Goal: Task Accomplishment & Management: Manage account settings

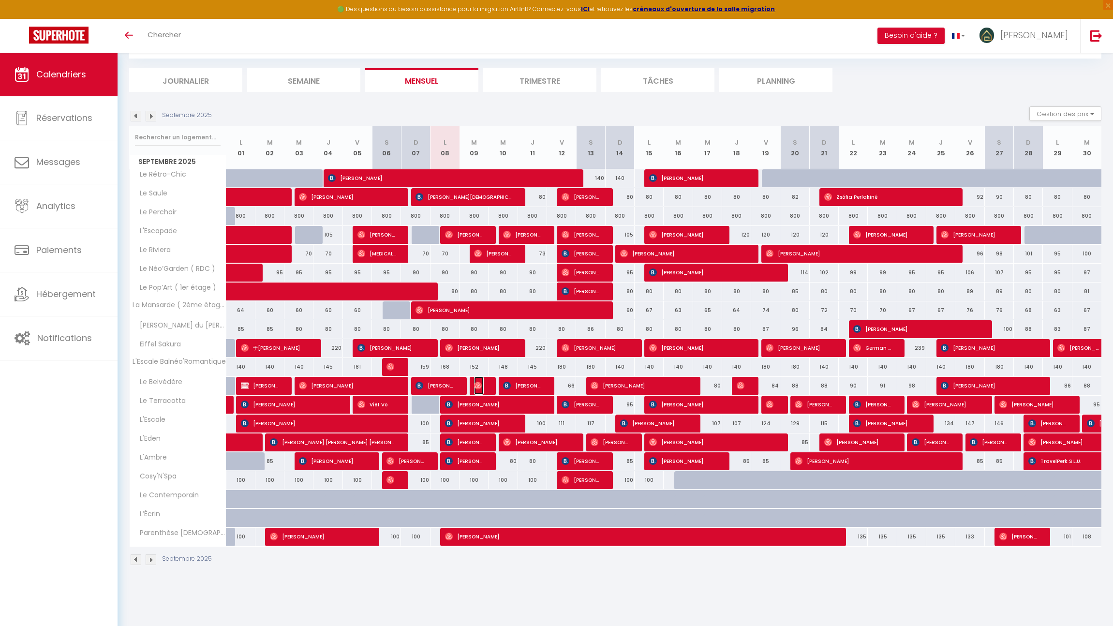
click at [478, 388] on img at bounding box center [478, 386] width 8 height 8
select select "OK"
select select "0"
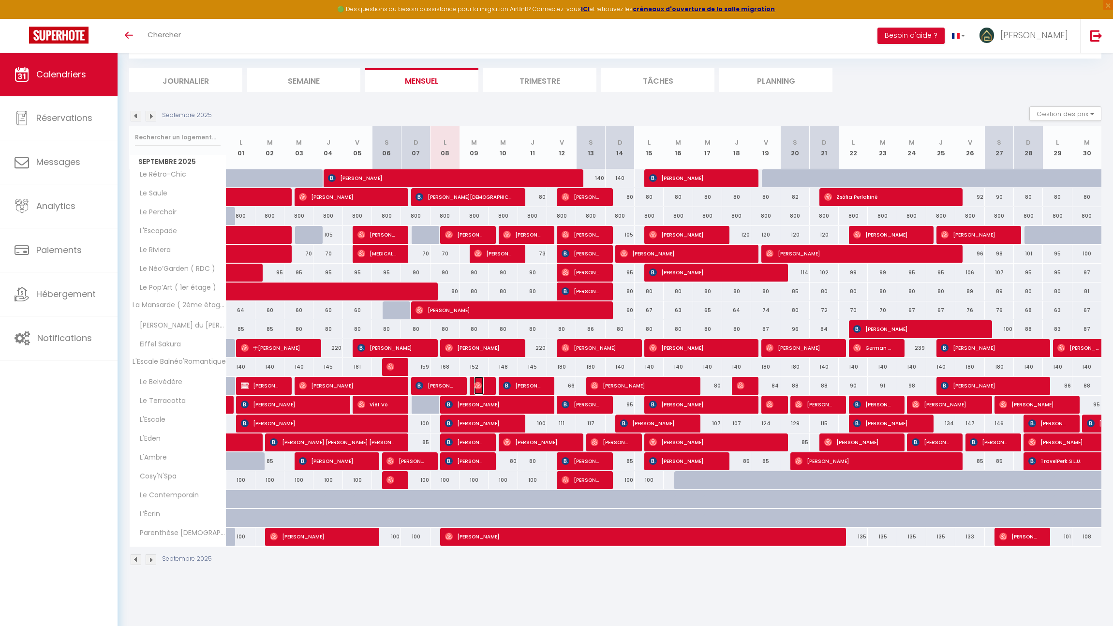
select select "1"
select select
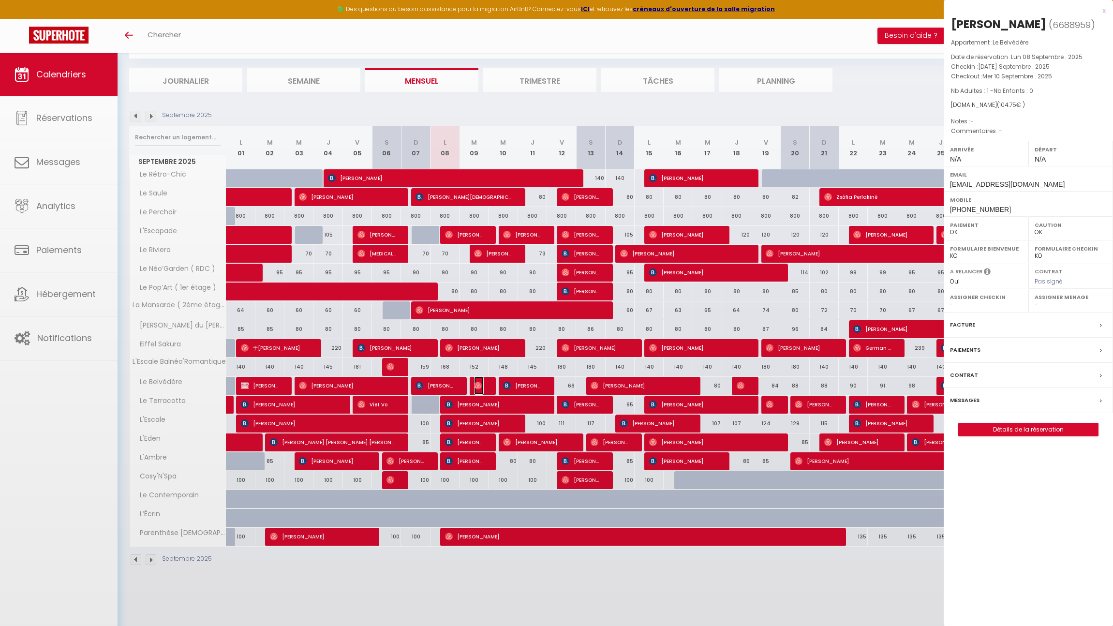
select select "41911"
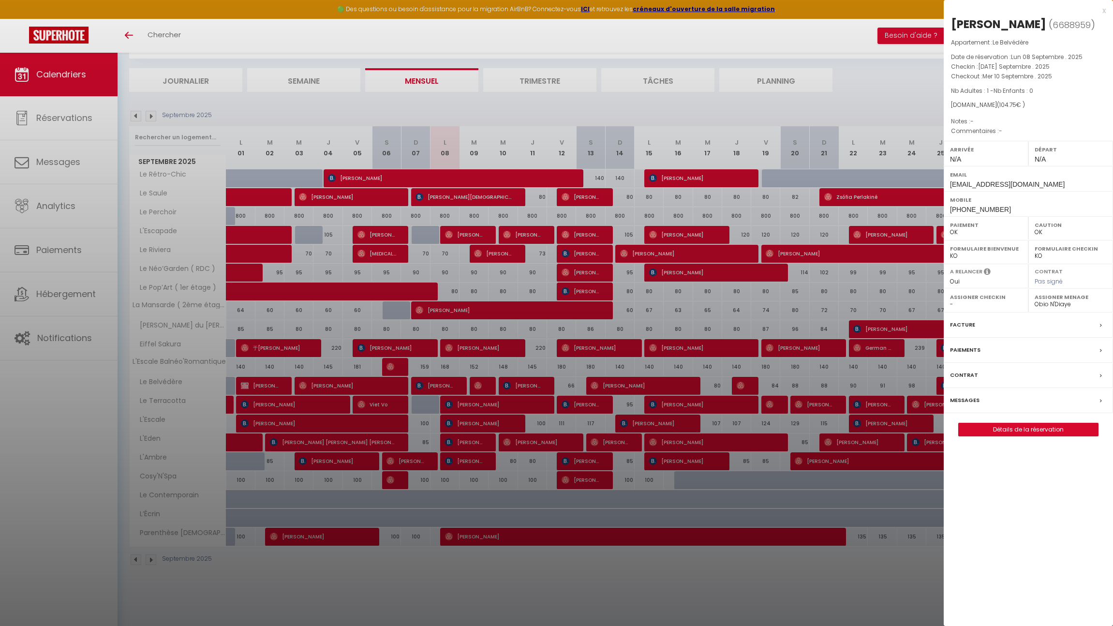
click at [977, 401] on label "Messages" at bounding box center [965, 400] width 30 height 10
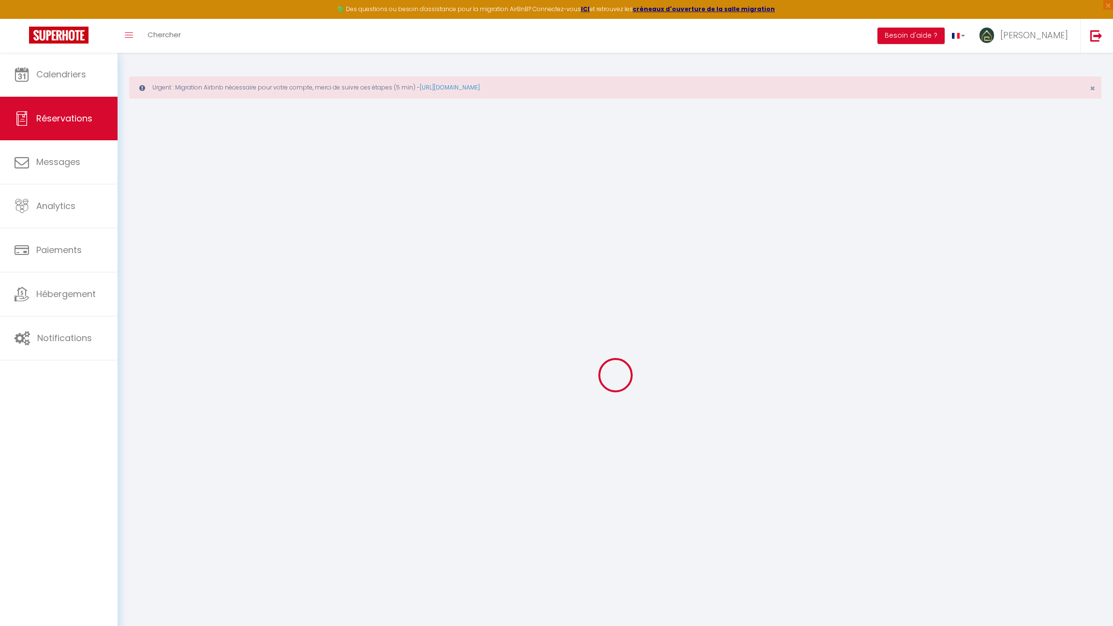
select select
checkbox input "false"
select select
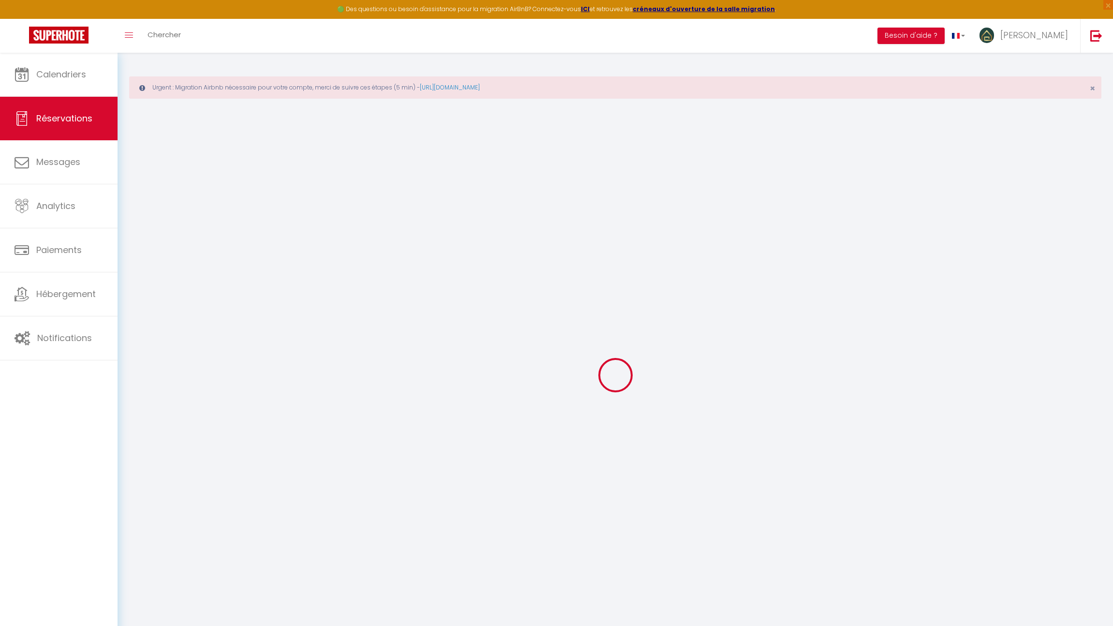
select select
checkbox input "false"
select select
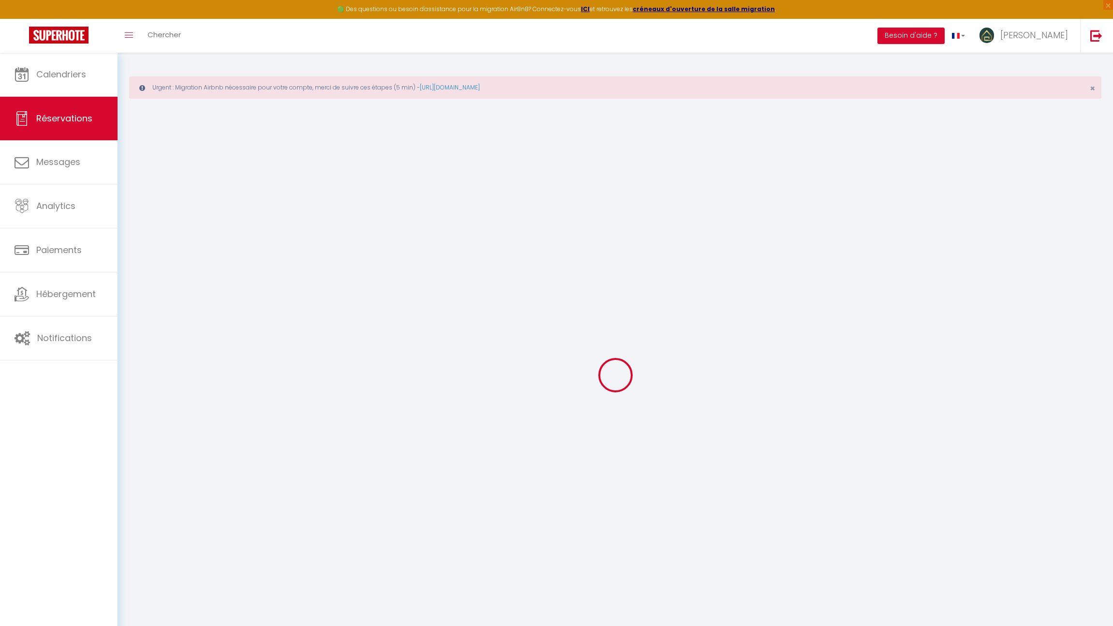
select select
checkbox input "false"
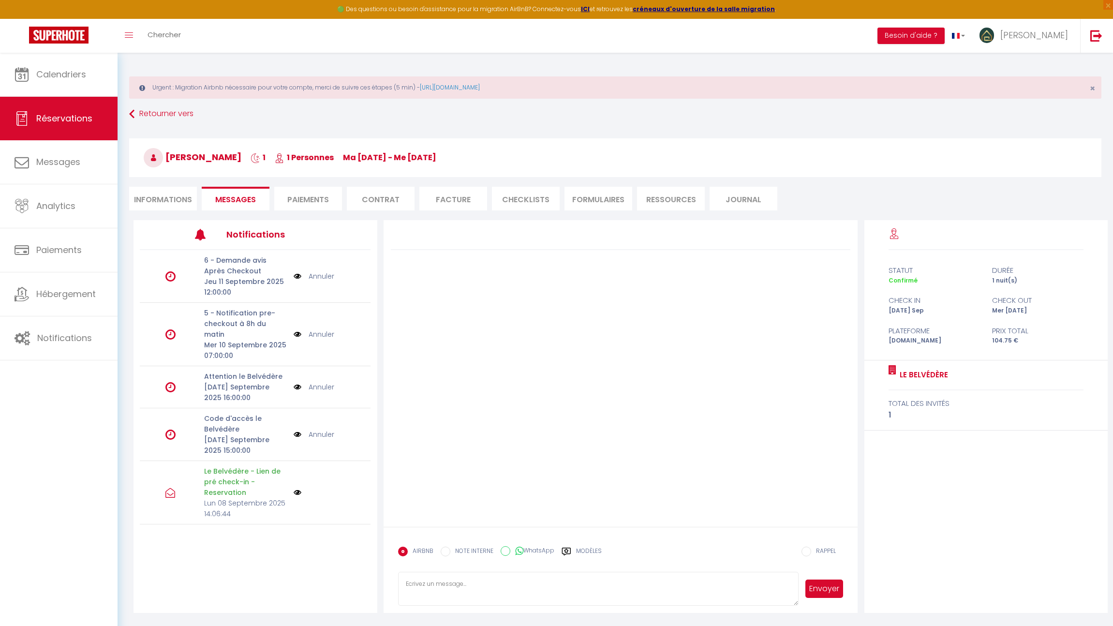
click at [581, 550] on label "Modèles" at bounding box center [589, 555] width 26 height 17
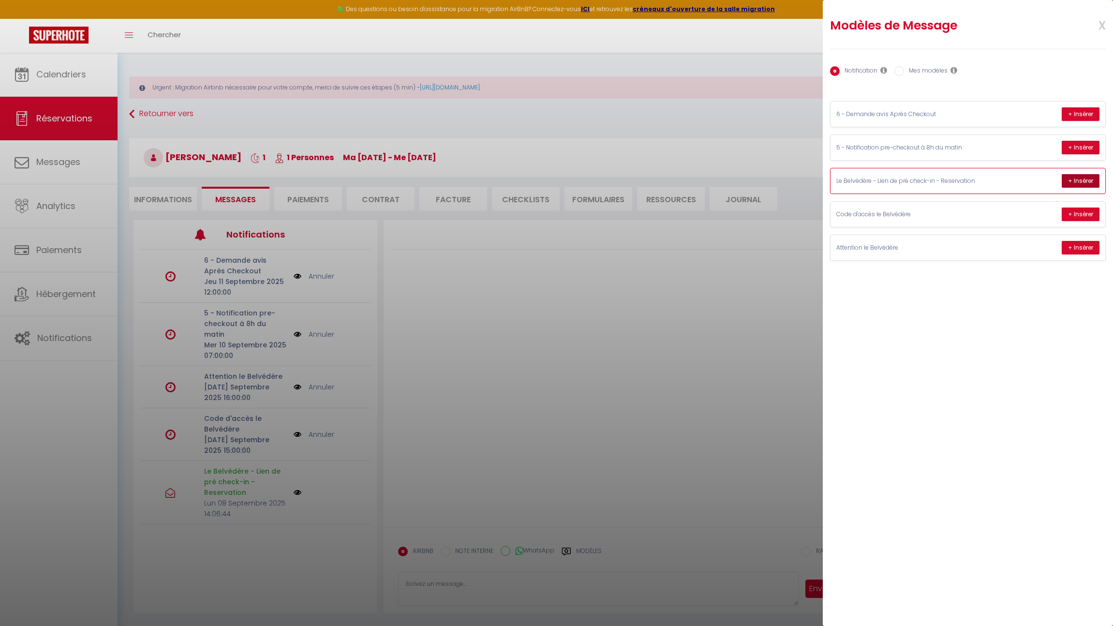
click at [1081, 184] on button "+ Insérer" at bounding box center [1081, 181] width 38 height 14
type textarea "Hello [PERSON_NAME], Thank you for booking our accommodation, I hope you enjoy …"
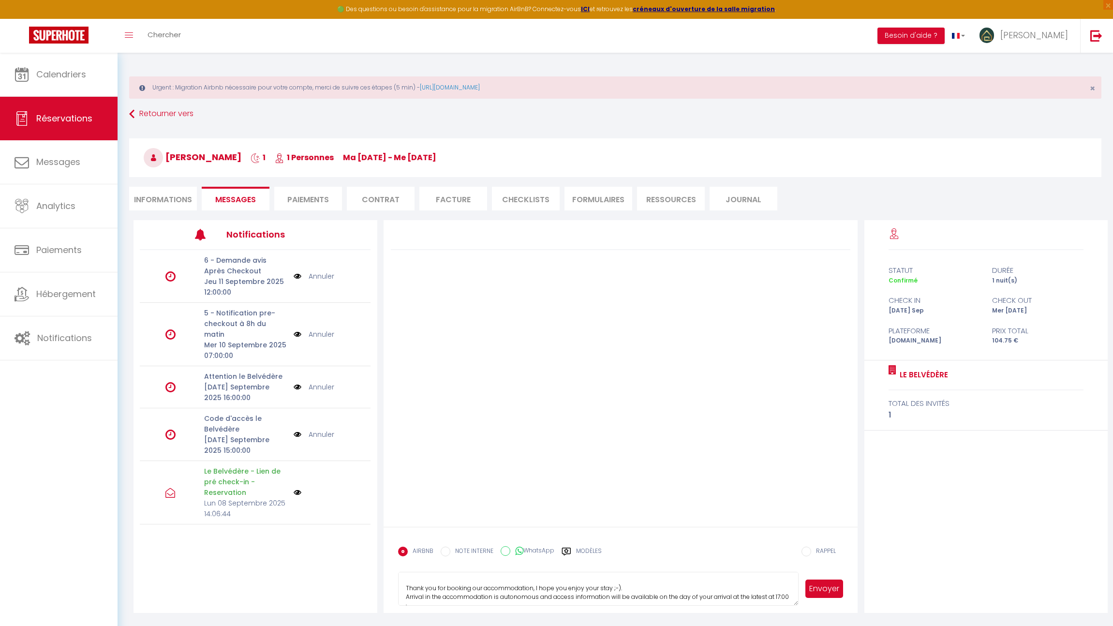
scroll to position [73, 0]
drag, startPoint x: 402, startPoint y: 584, endPoint x: 468, endPoint y: 607, distance: 69.6
click at [468, 607] on form "AIRBNB NOTE INTERNE WhatsApp Modèles 8 « ‹ » › [DATE] [PHONE_NUMBER] Dim Lun Ma…" at bounding box center [621, 570] width 474 height 86
